Goal: Task Accomplishment & Management: Manage account settings

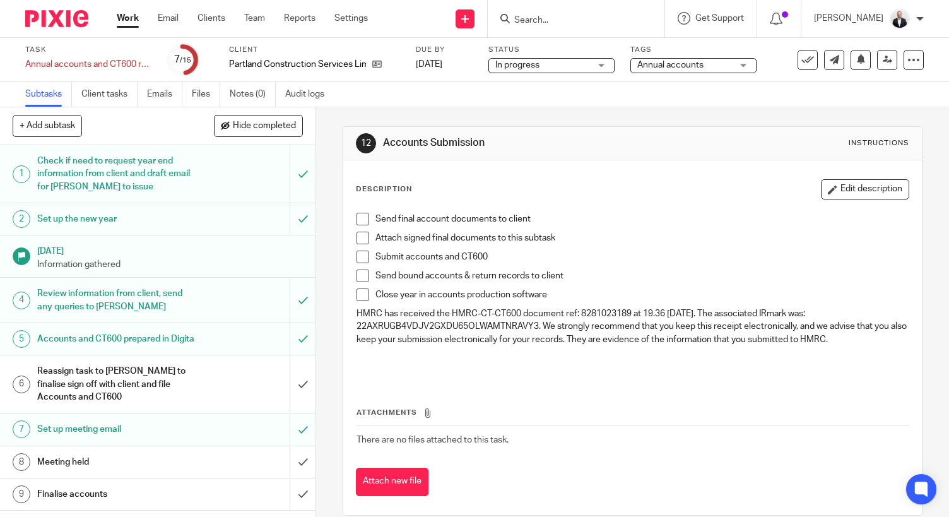
click at [614, 12] on form at bounding box center [580, 19] width 134 height 16
click at [583, 23] on input "Search" at bounding box center [570, 20] width 114 height 11
type input "lewis"
click at [567, 43] on link at bounding box center [601, 49] width 180 height 19
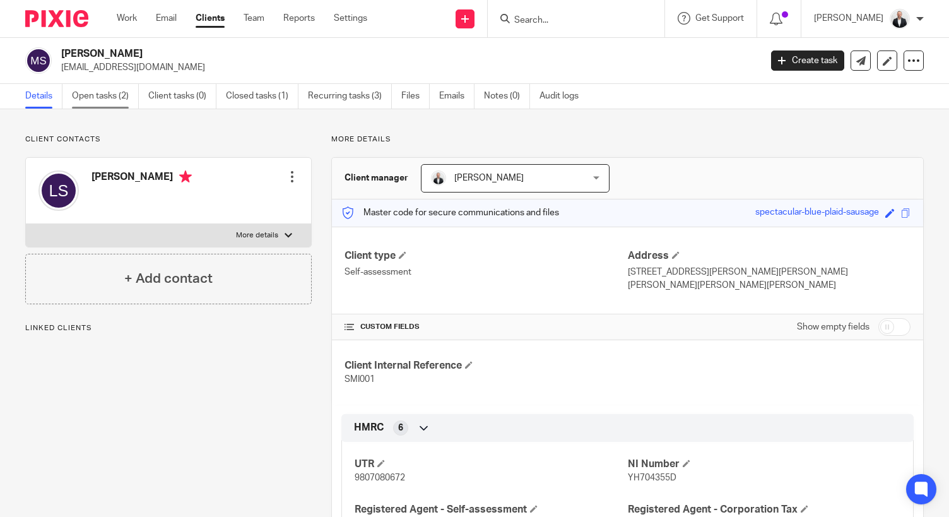
click at [114, 103] on link "Open tasks (2)" at bounding box center [105, 96] width 67 height 25
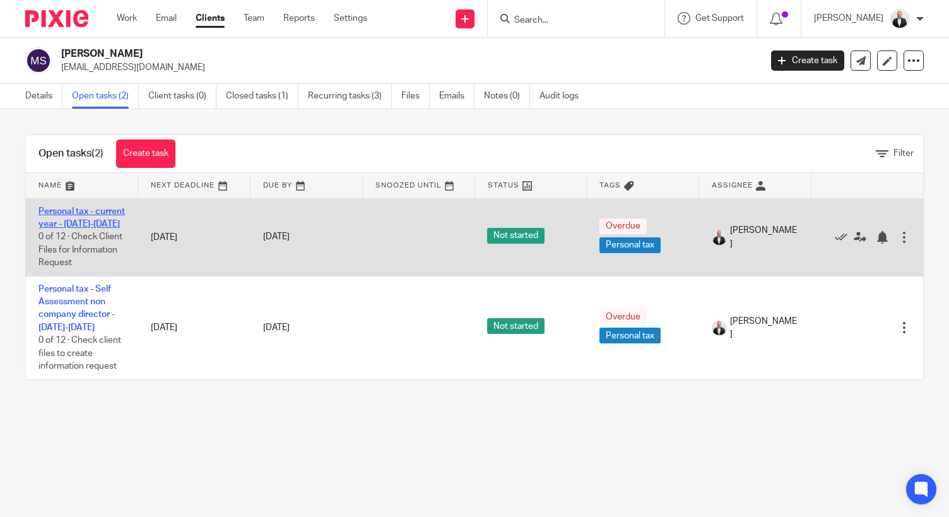
click at [85, 226] on link "Personal tax - current year - 2025-2026" at bounding box center [81, 217] width 86 height 21
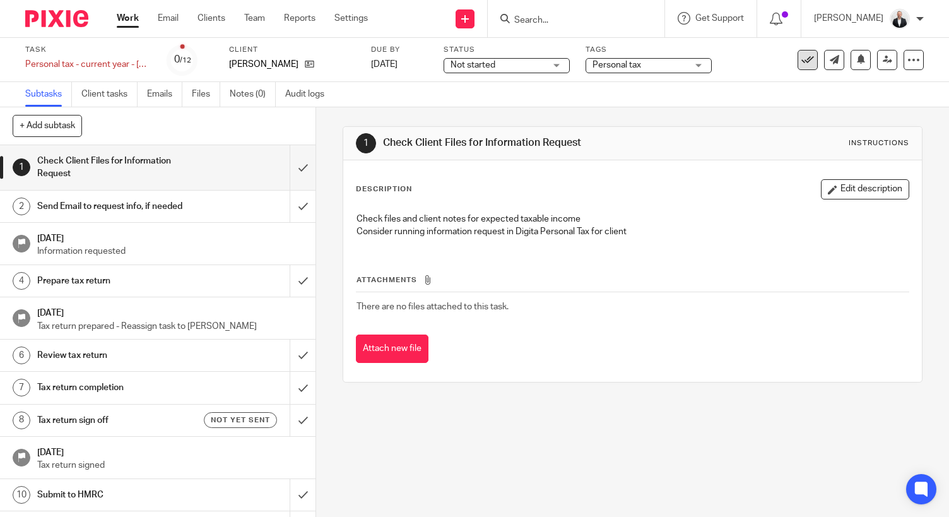
click at [802, 62] on icon at bounding box center [808, 60] width 13 height 13
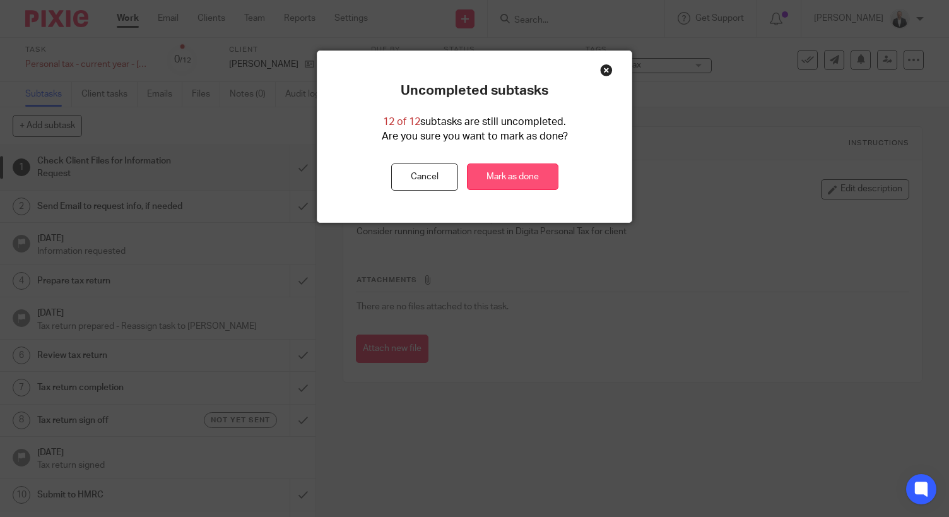
click at [492, 175] on link "Mark as done" at bounding box center [513, 176] width 92 height 27
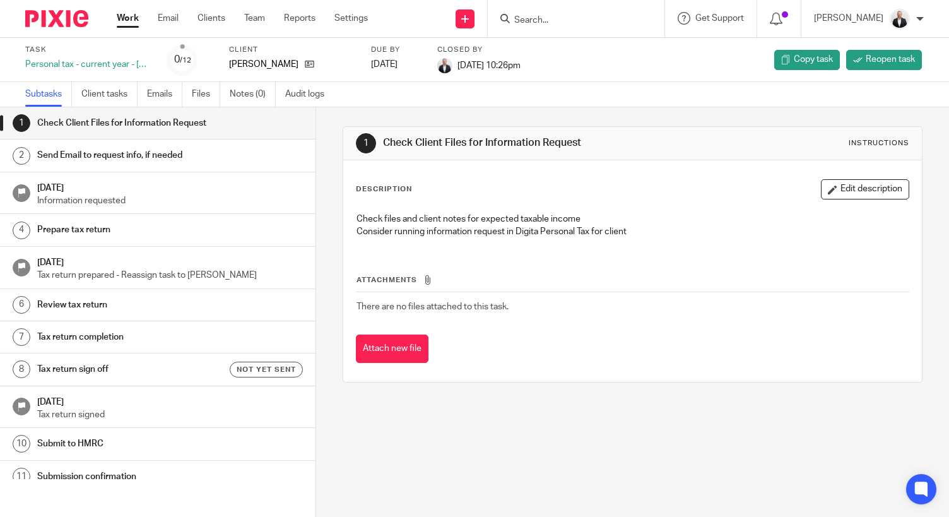
click at [135, 20] on link "Work" at bounding box center [128, 18] width 22 height 13
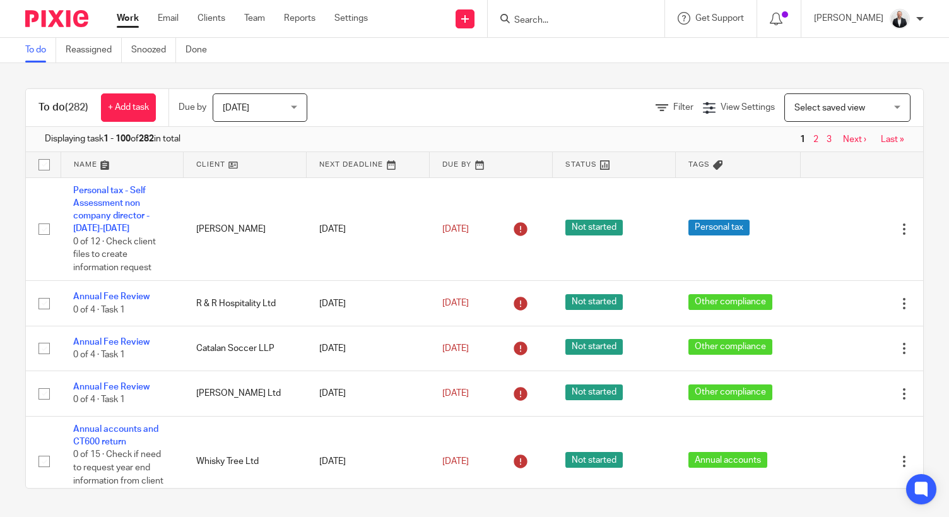
click at [578, 26] on form at bounding box center [580, 19] width 134 height 16
click at [598, 16] on input "Search" at bounding box center [570, 20] width 114 height 11
type input "lewis"
click at [592, 41] on link at bounding box center [601, 49] width 180 height 19
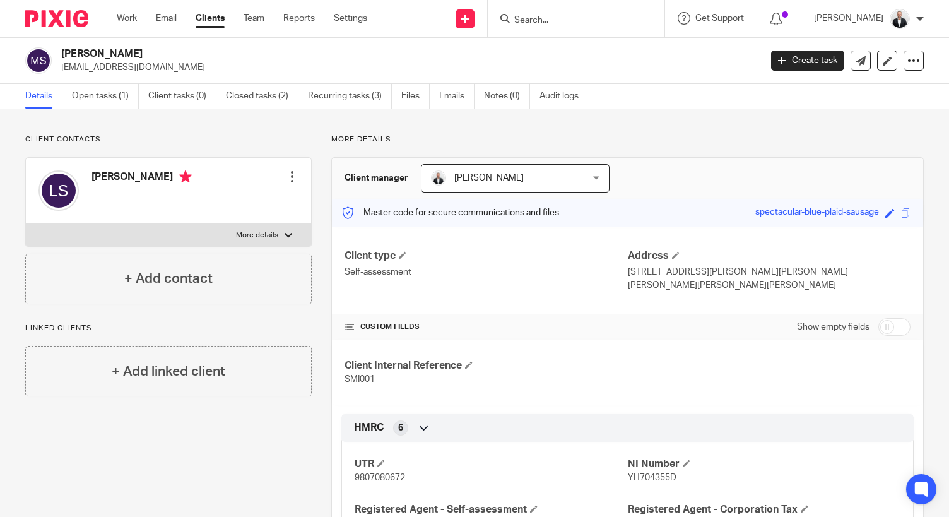
click at [70, 93] on ul "Details Open tasks (1) Client tasks (0) Closed tasks (2) Recurring tasks (3) Fi…" at bounding box center [311, 96] width 572 height 25
click at [88, 95] on link "Open tasks (1)" at bounding box center [105, 96] width 67 height 25
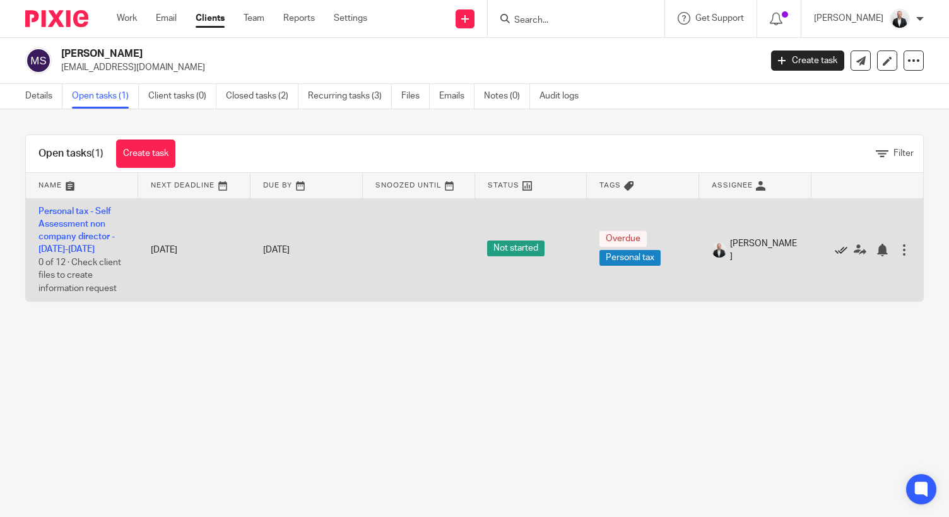
click at [835, 252] on icon at bounding box center [841, 250] width 13 height 13
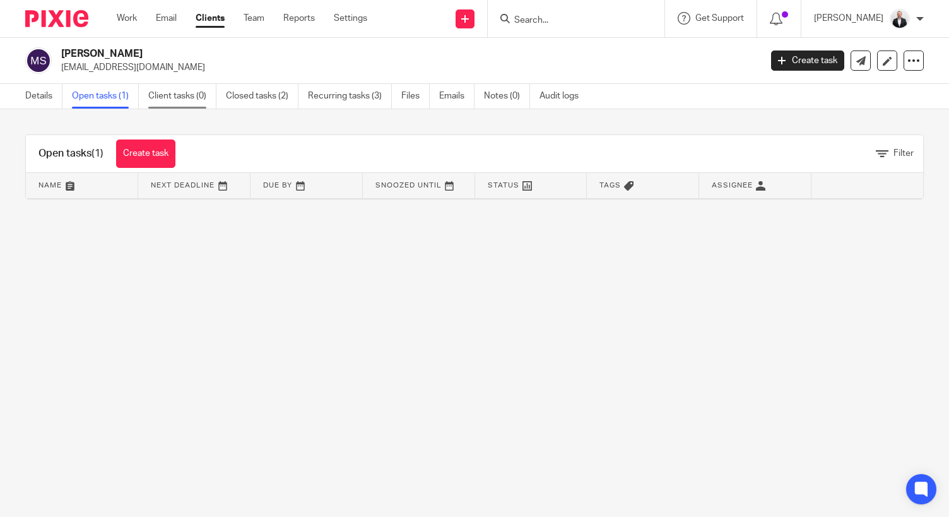
click at [155, 98] on link "Client tasks (0)" at bounding box center [182, 96] width 68 height 25
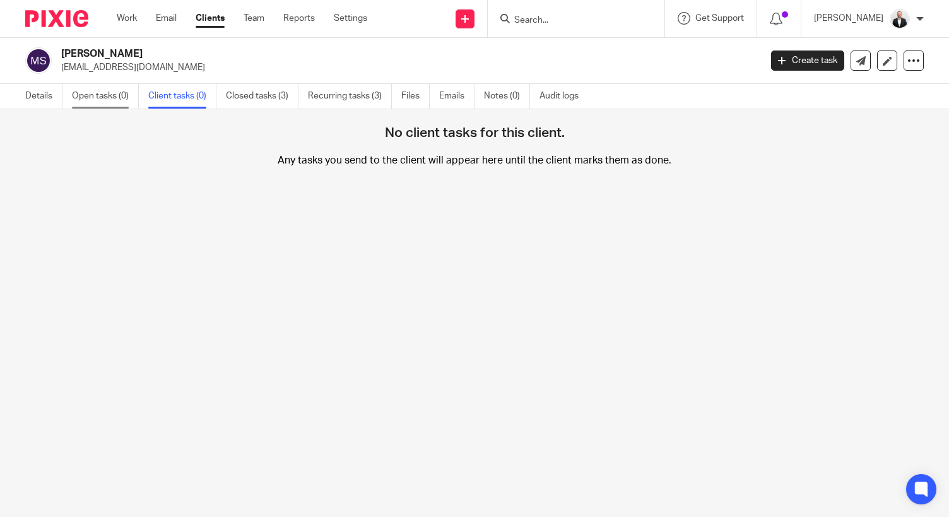
click at [109, 96] on link "Open tasks (0)" at bounding box center [105, 96] width 67 height 25
